Goal: Task Accomplishment & Management: Manage account settings

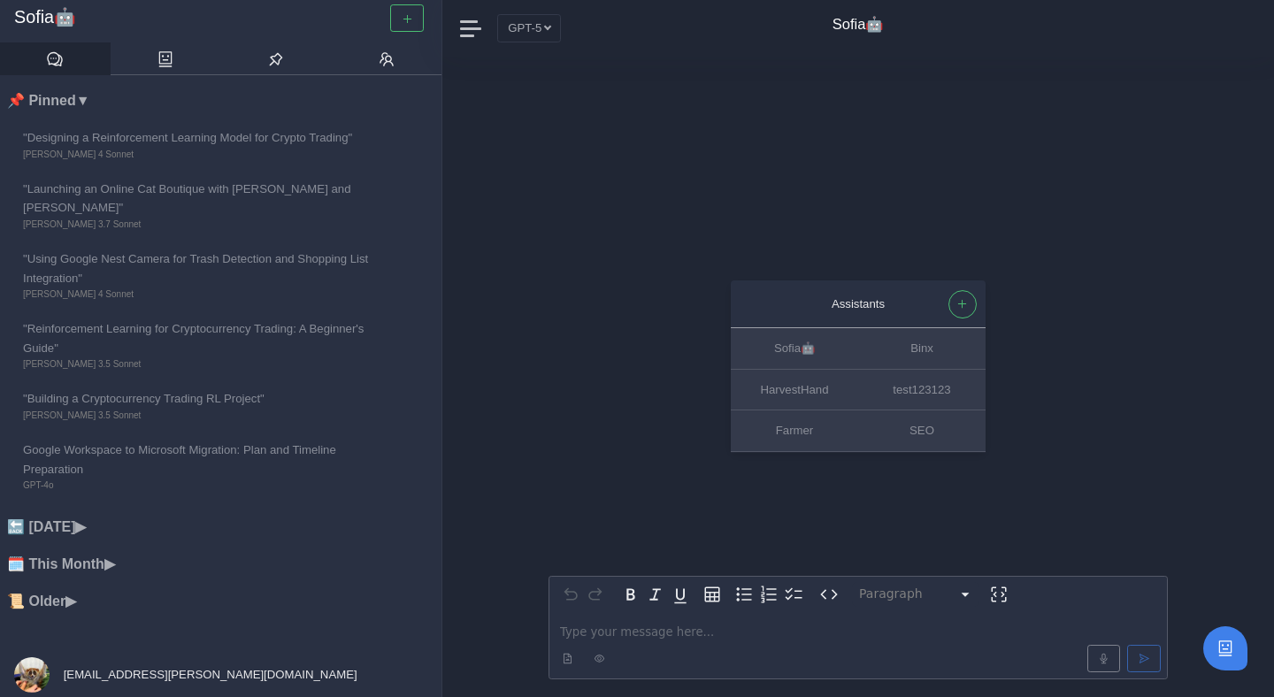
click at [103, 663] on div "matjaz@grosek.si" at bounding box center [185, 675] width 371 height 44
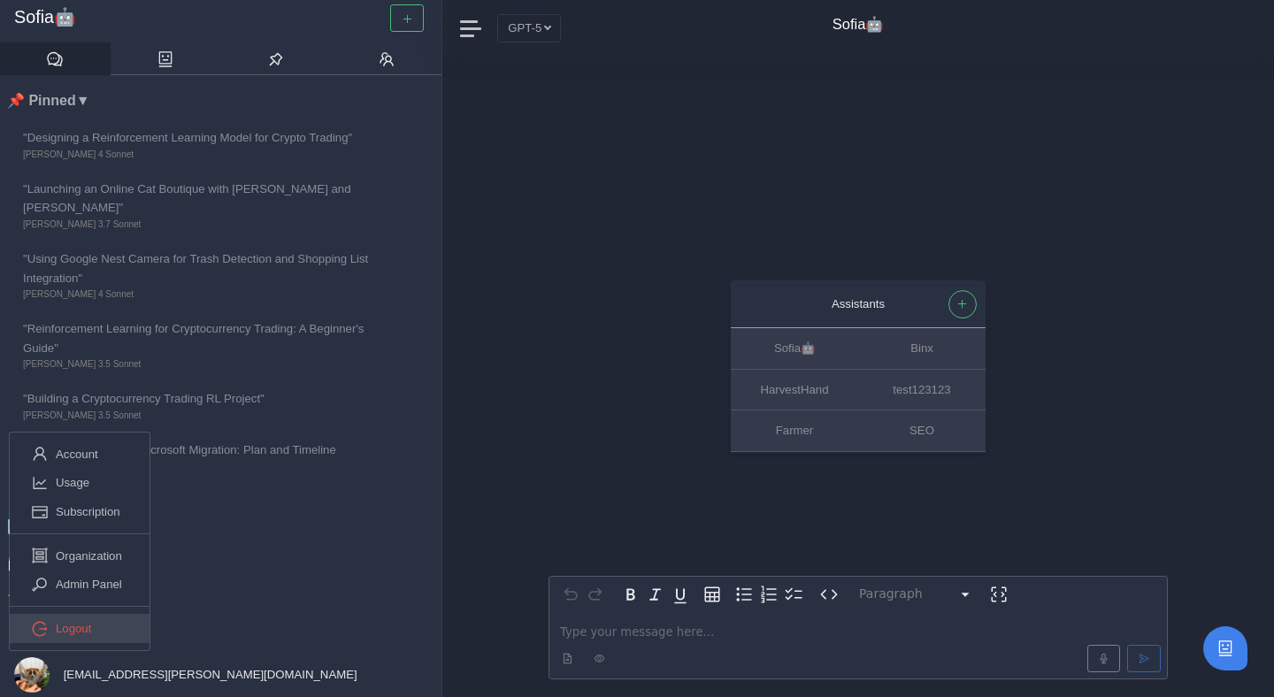
click at [112, 622] on link "Logout" at bounding box center [80, 628] width 140 height 29
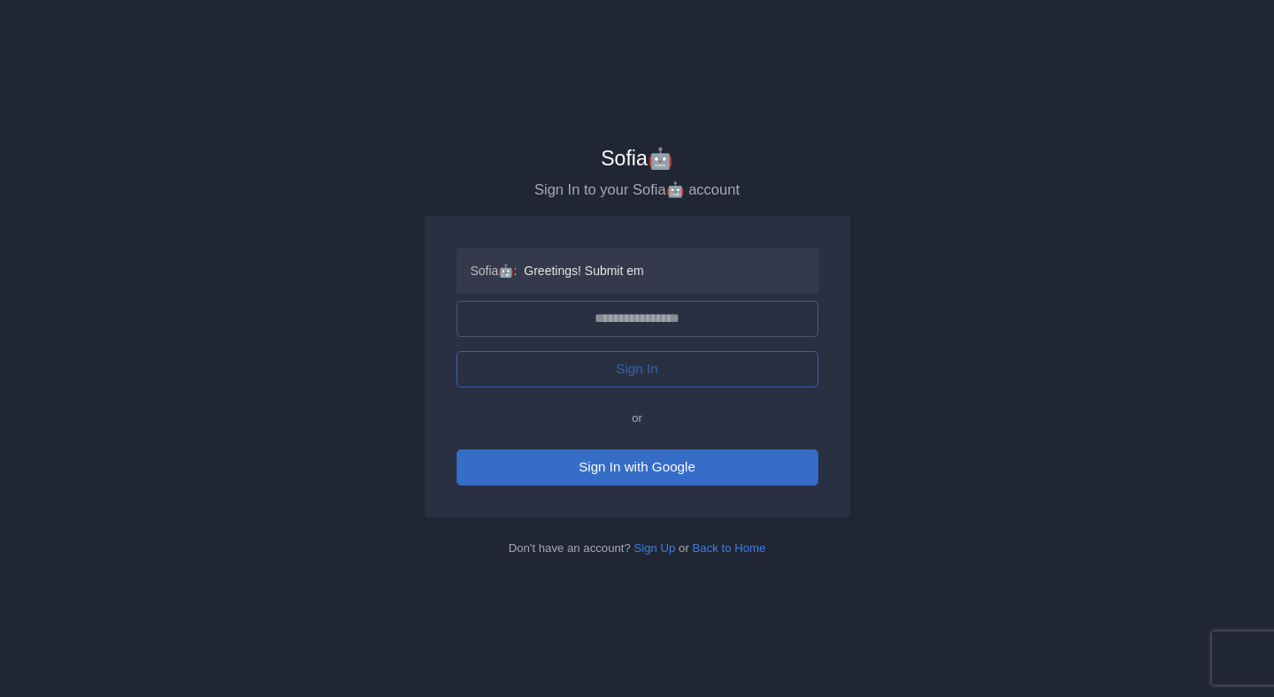
click at [616, 464] on button "Sign In with Google" at bounding box center [637, 467] width 362 height 36
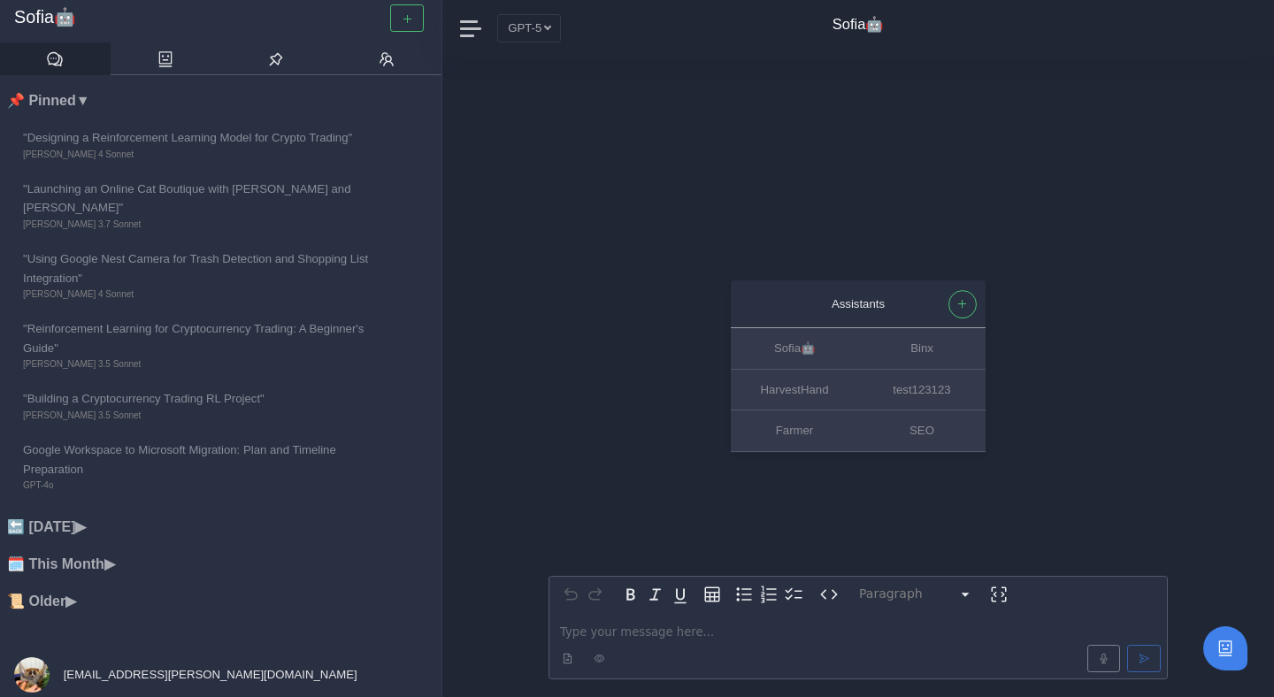
click at [142, 670] on span "matjaz@grosek.si" at bounding box center [208, 674] width 297 height 13
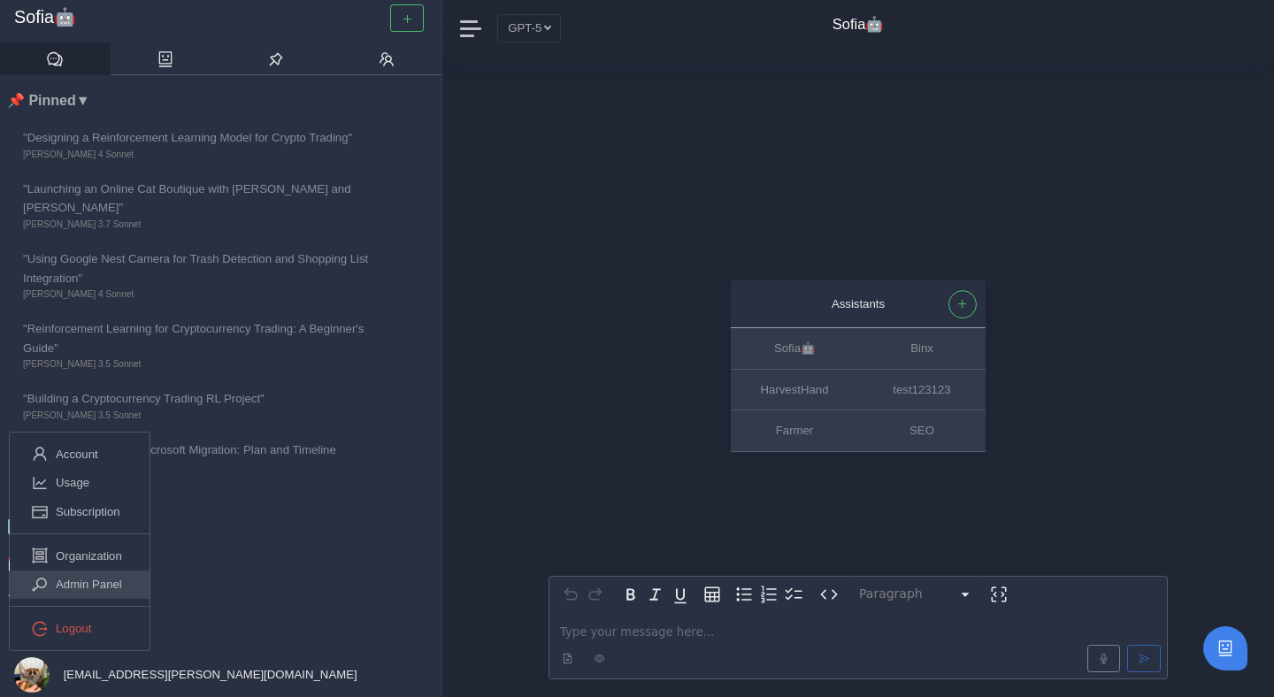
click at [108, 583] on span "Admin Panel" at bounding box center [89, 584] width 66 height 19
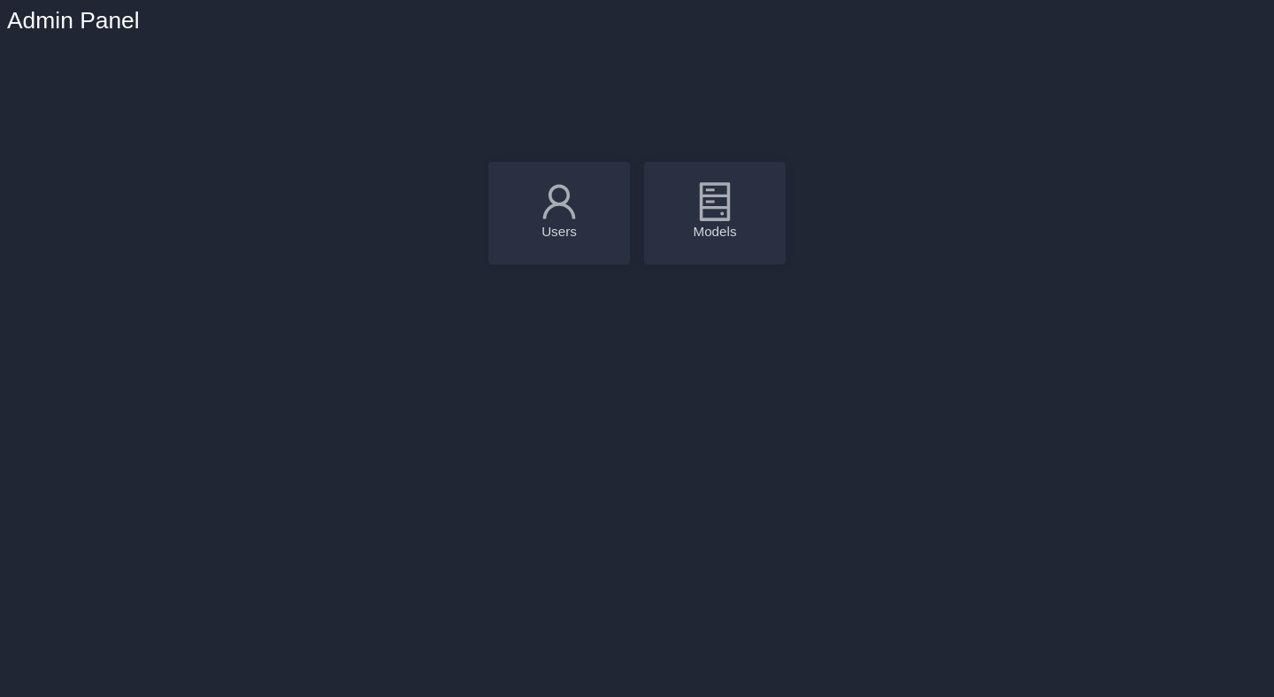
click at [703, 251] on div "Models" at bounding box center [715, 213] width 142 height 103
